Goal: Information Seeking & Learning: Learn about a topic

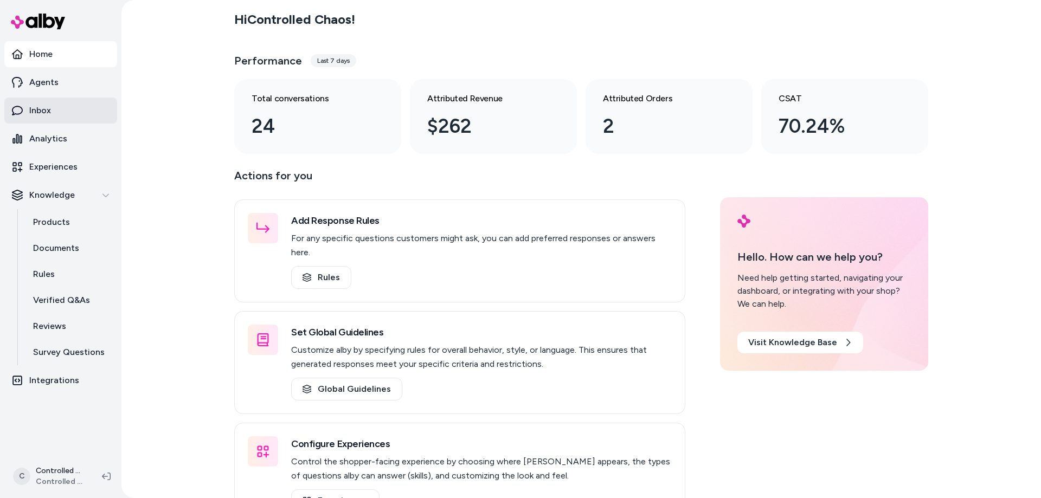
click at [79, 113] on link "Inbox" at bounding box center [60, 111] width 113 height 26
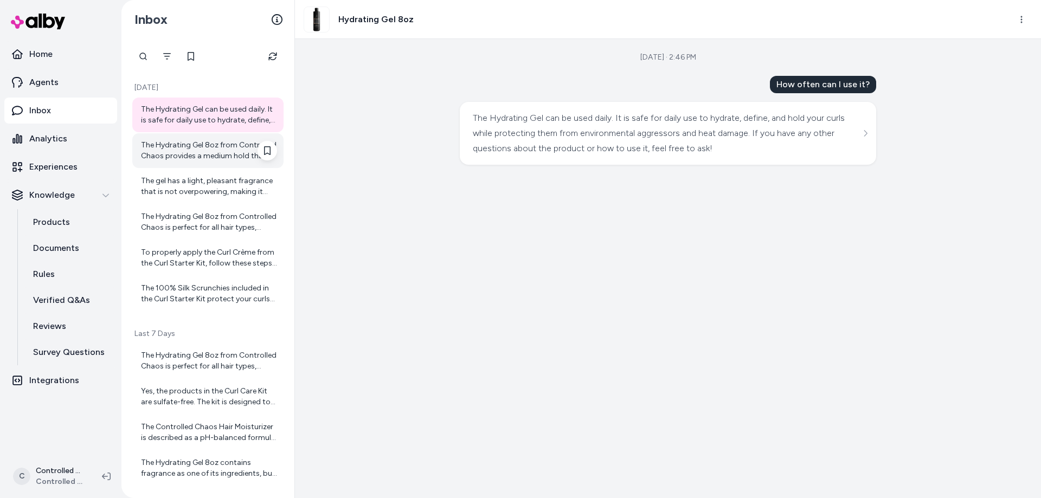
click at [219, 151] on div "The Hydrating Gel 8oz from Controlled Chaos provides a medium hold that defines…" at bounding box center [209, 151] width 136 height 22
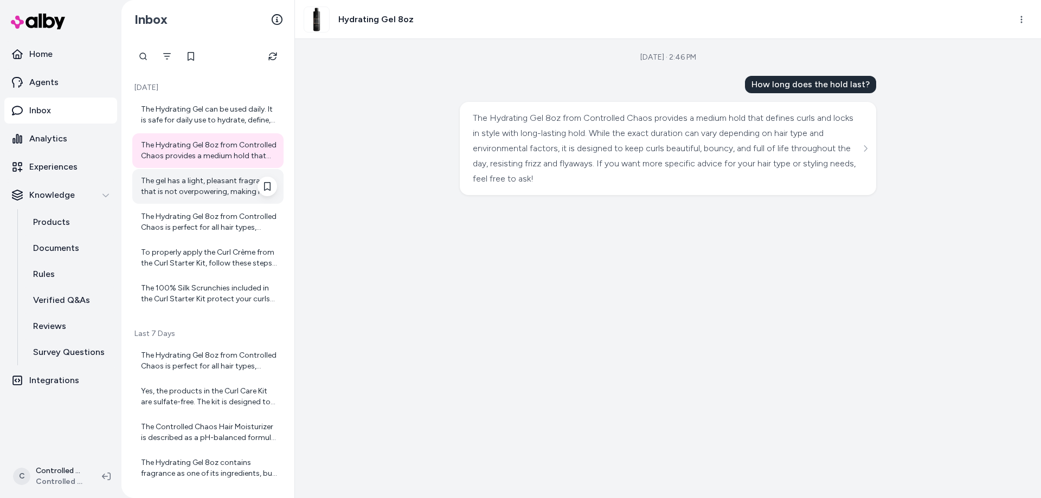
click at [217, 184] on div "The gel has a light, pleasant fragrance that is not overpowering, making it sui…" at bounding box center [209, 187] width 136 height 22
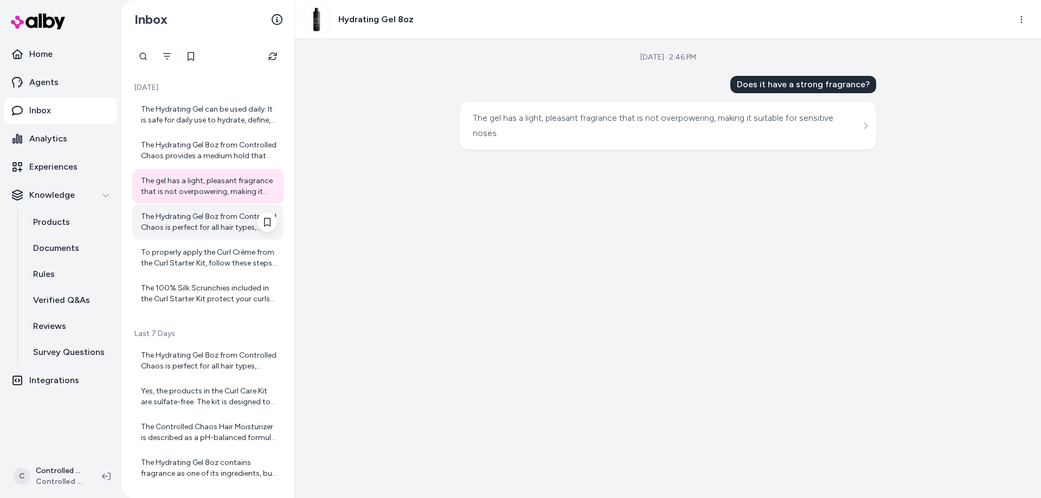
click at [211, 213] on div "The Hydrating Gel 8oz from Controlled Chaos is perfect for all hair types, incl…" at bounding box center [209, 222] width 136 height 22
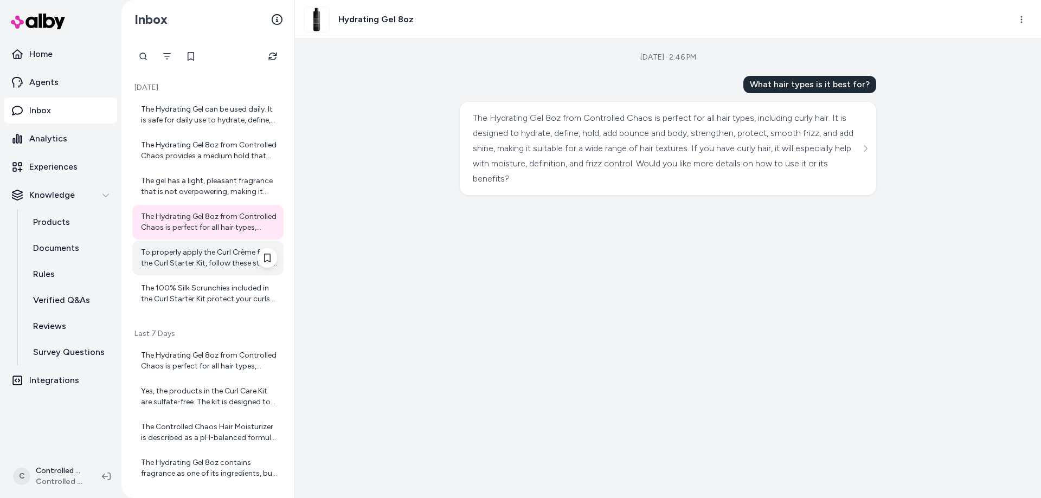
click at [207, 251] on div "To properly apply the Curl Crème from the Curl Starter Kit, follow these steps:…" at bounding box center [209, 258] width 136 height 22
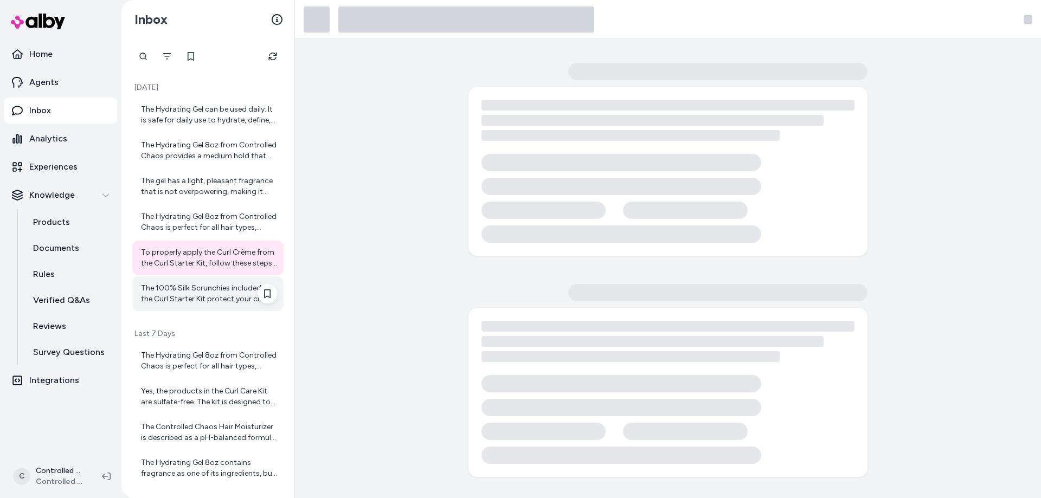
click at [205, 286] on div "The 100% Silk Scrunchies included in the Curl Starter Kit protect your curls by…" at bounding box center [209, 294] width 136 height 22
